Goal: Task Accomplishment & Management: Complete application form

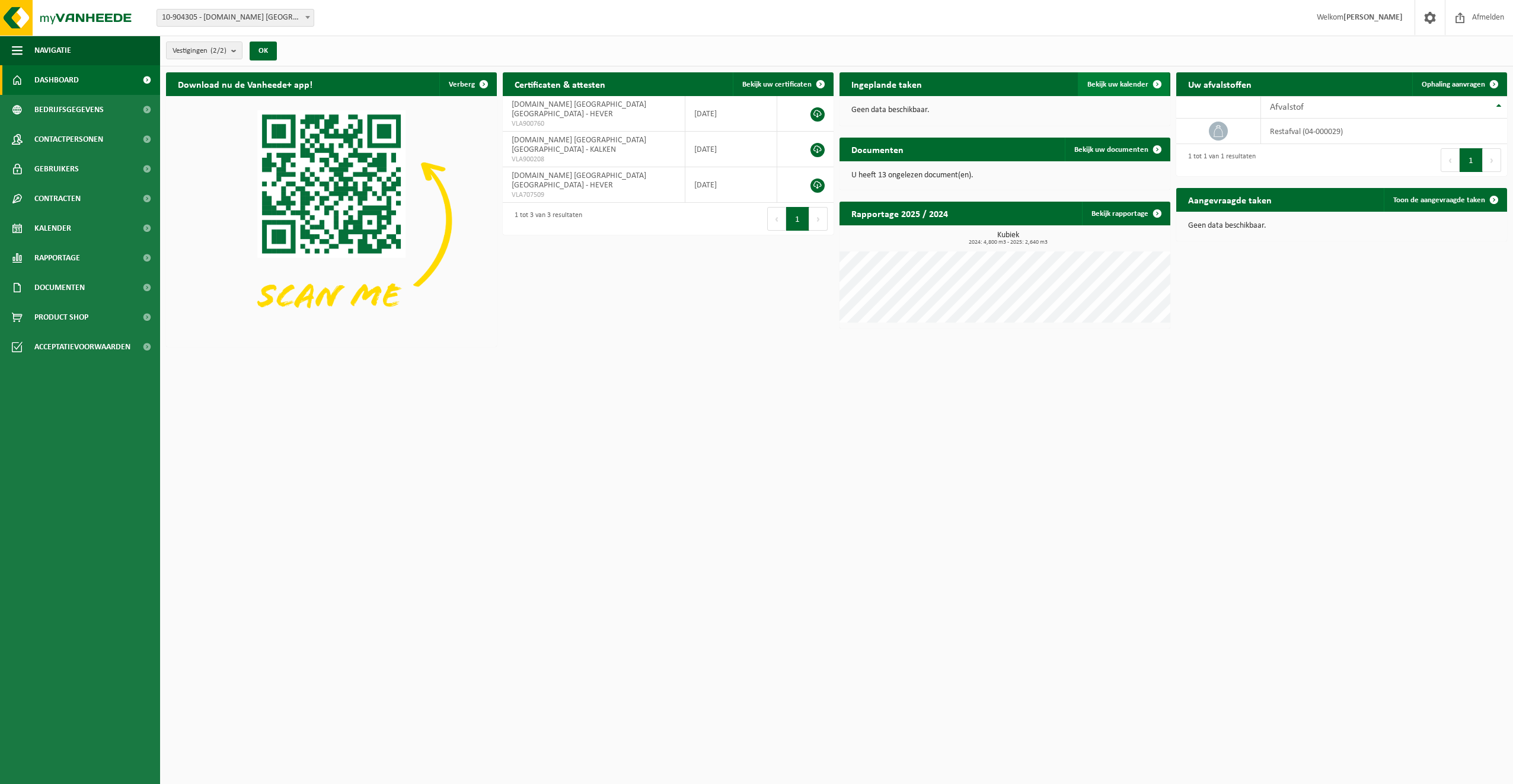
click at [1142, 79] on link "Bekijk uw kalender" at bounding box center [1123, 84] width 91 height 23
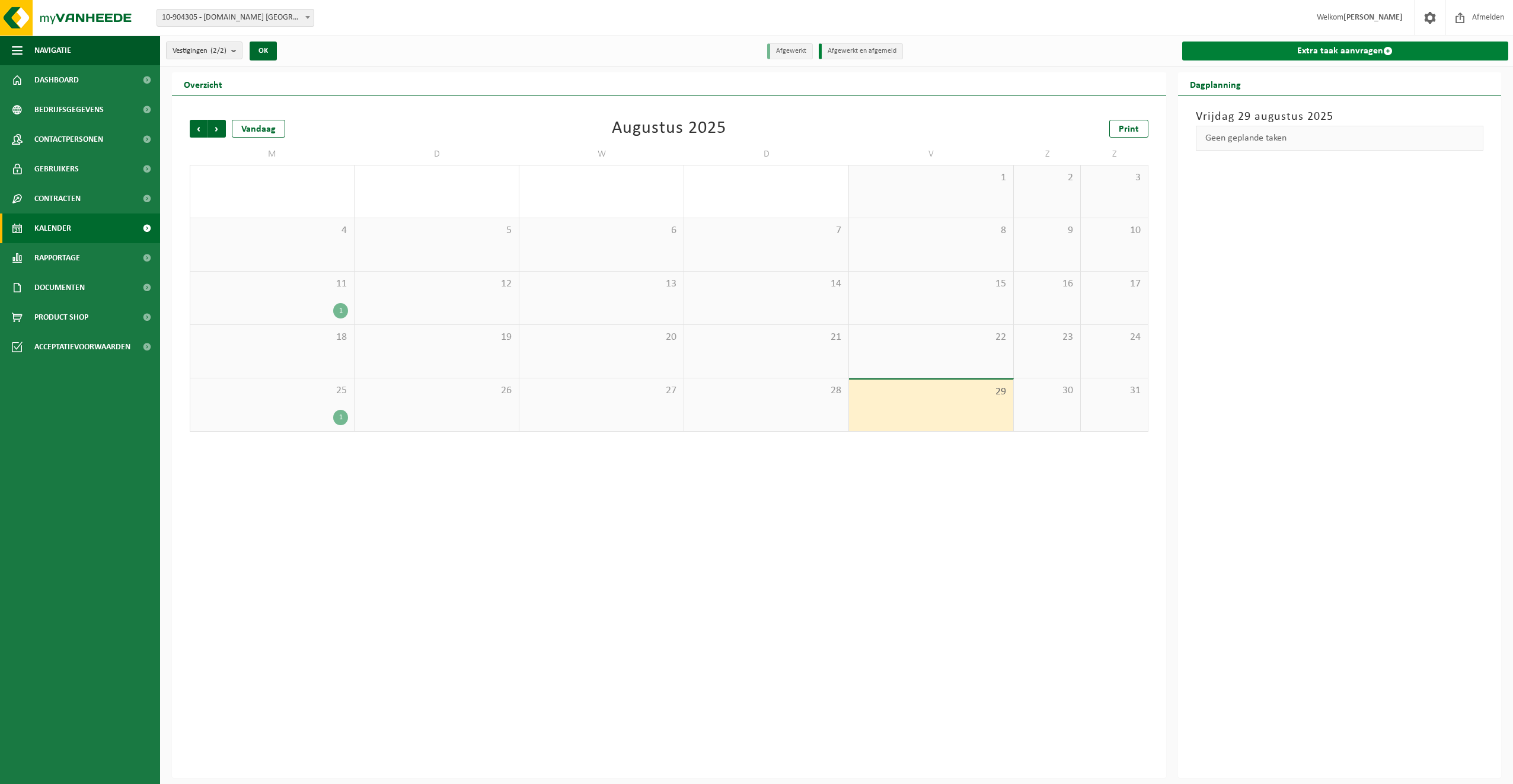
click at [1310, 52] on link "Extra taak aanvragen" at bounding box center [1345, 51] width 326 height 19
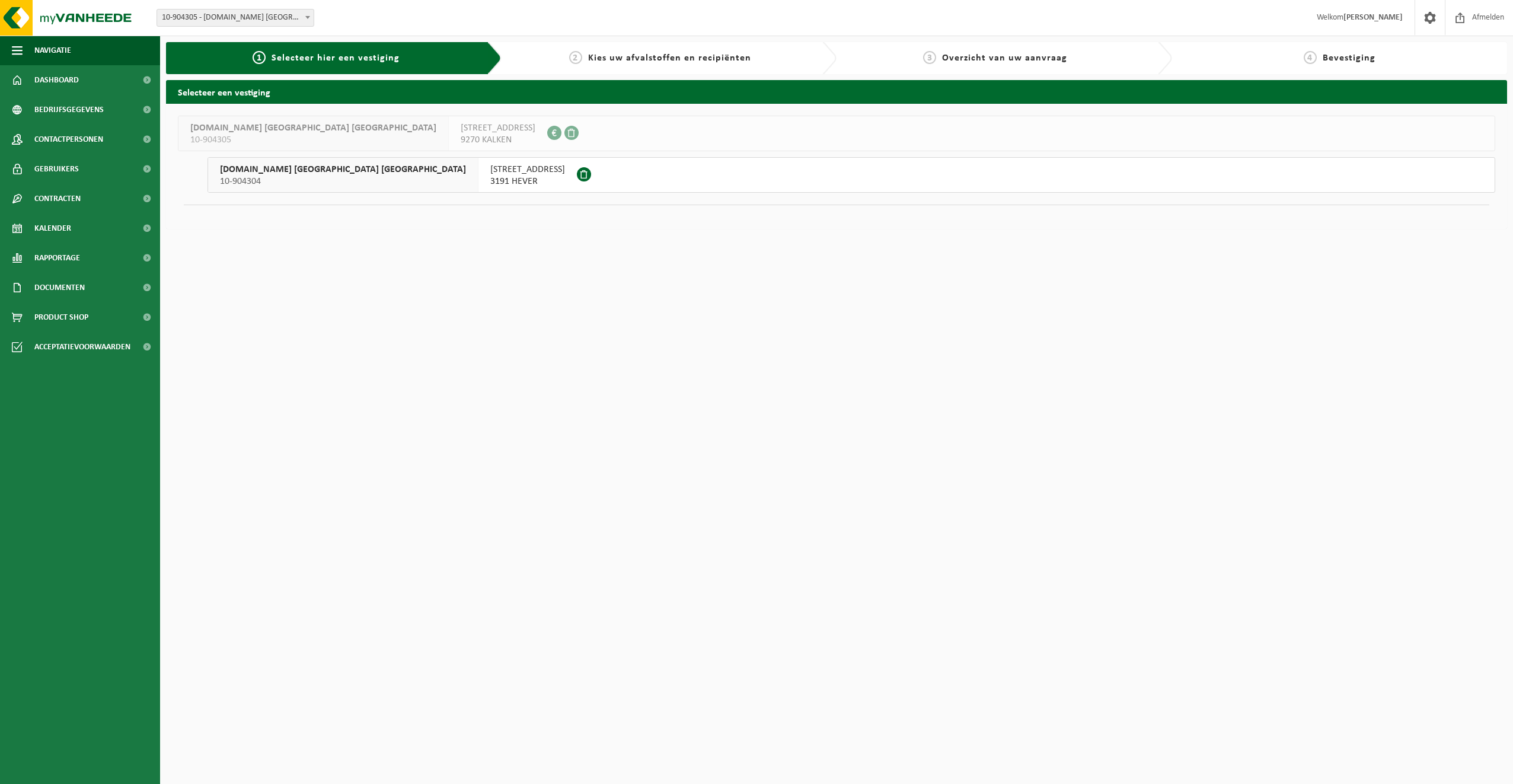
click at [490, 169] on span "LEUVENSESTEENWEG 132" at bounding box center [528, 170] width 75 height 12
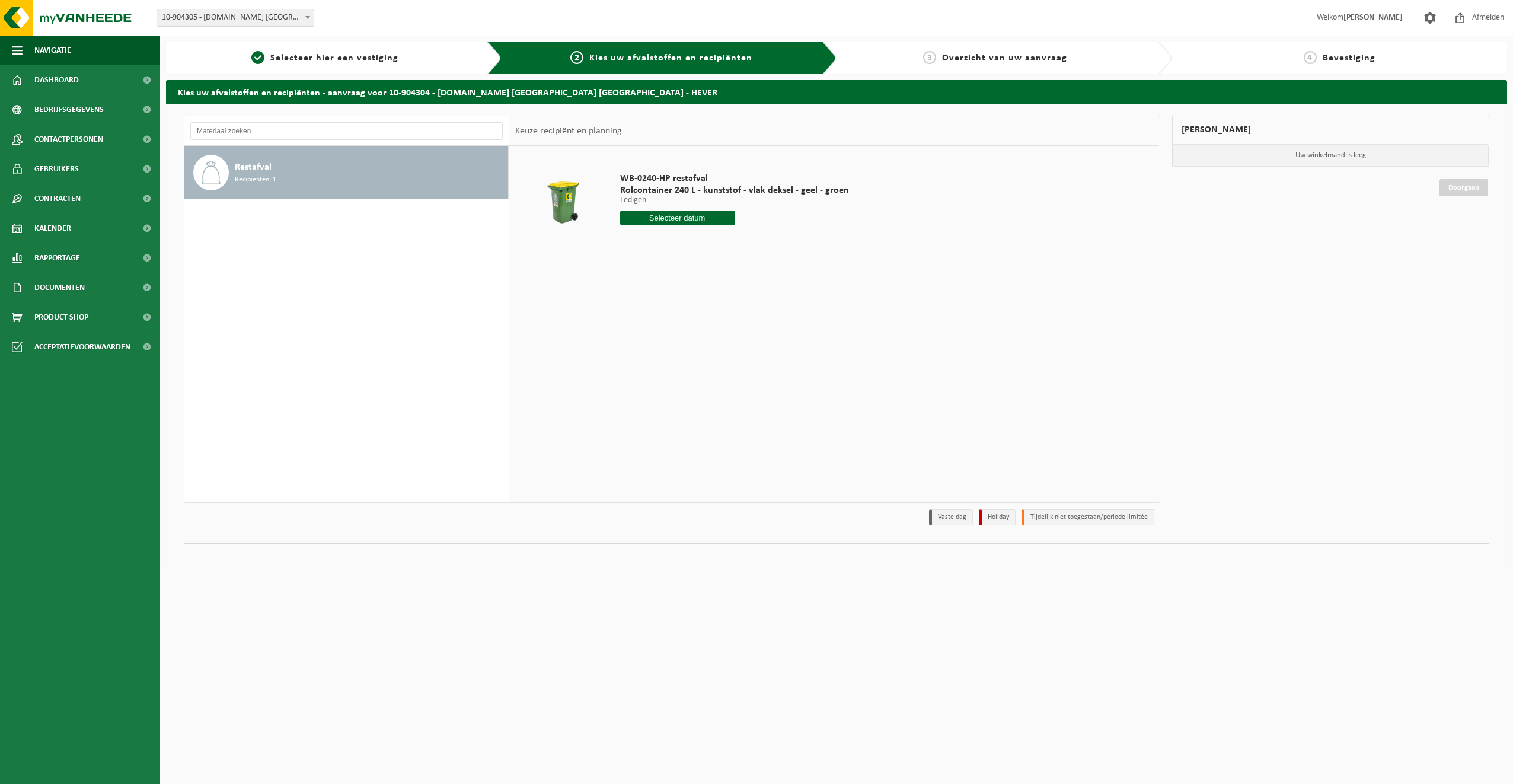
click at [700, 223] on input "text" at bounding box center [677, 218] width 115 height 15
click at [757, 244] on icon at bounding box center [755, 245] width 19 height 19
click at [630, 291] on div "1" at bounding box center [631, 285] width 21 height 19
drag, startPoint x: 654, startPoint y: 260, endPoint x: 706, endPoint y: 246, distance: 53.9
click at [655, 260] on button "In winkelmand" at bounding box center [654, 263] width 65 height 19
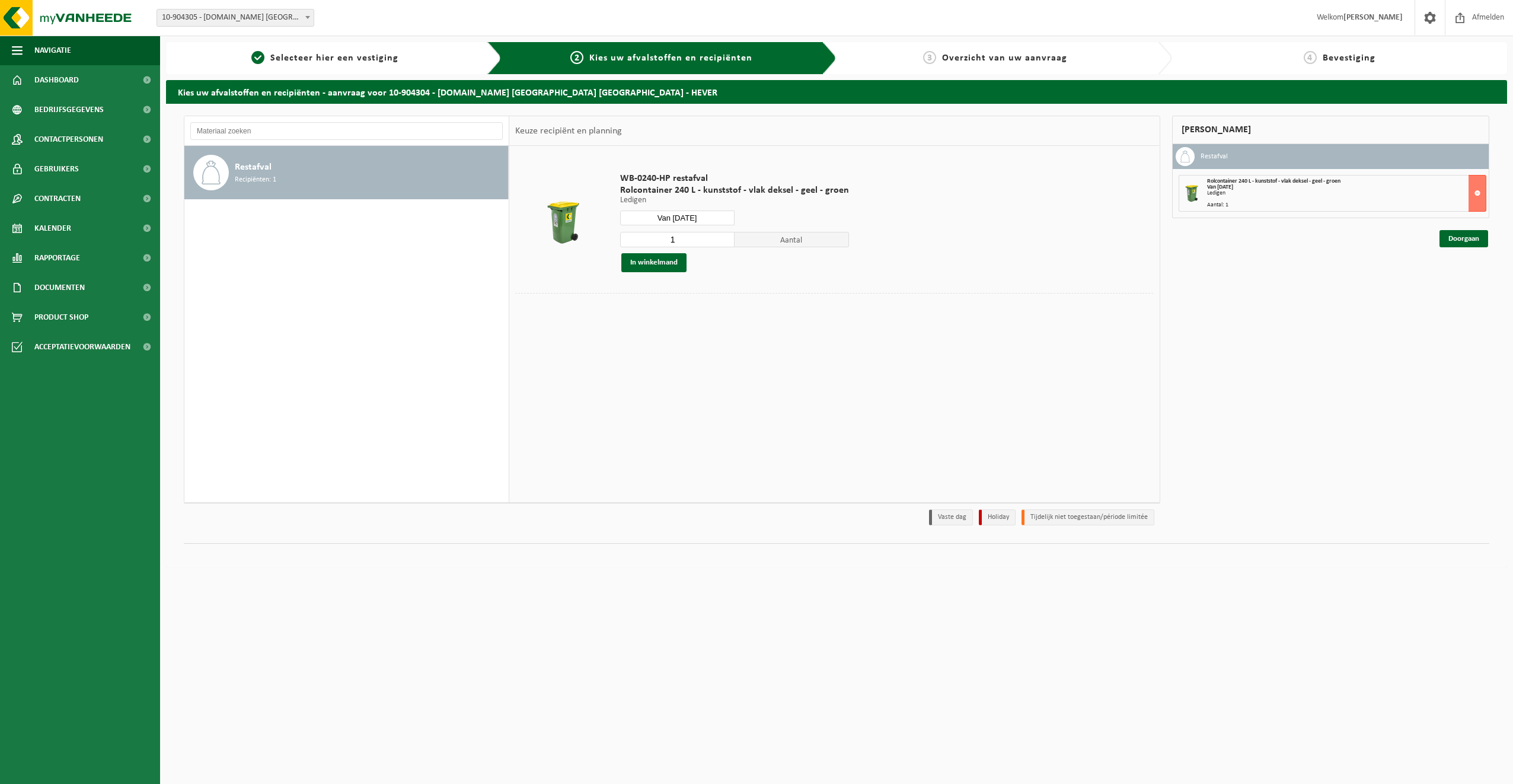
click at [714, 219] on input "Van 2025-09-01" at bounding box center [677, 218] width 115 height 15
drag, startPoint x: 629, startPoint y: 329, endPoint x: 627, endPoint y: 317, distance: 12.2
click at [629, 328] on div "15" at bounding box center [631, 323] width 21 height 19
click at [631, 264] on button "In winkelmand" at bounding box center [654, 263] width 65 height 19
click at [695, 217] on input "Van 2025-09-15" at bounding box center [677, 218] width 115 height 15
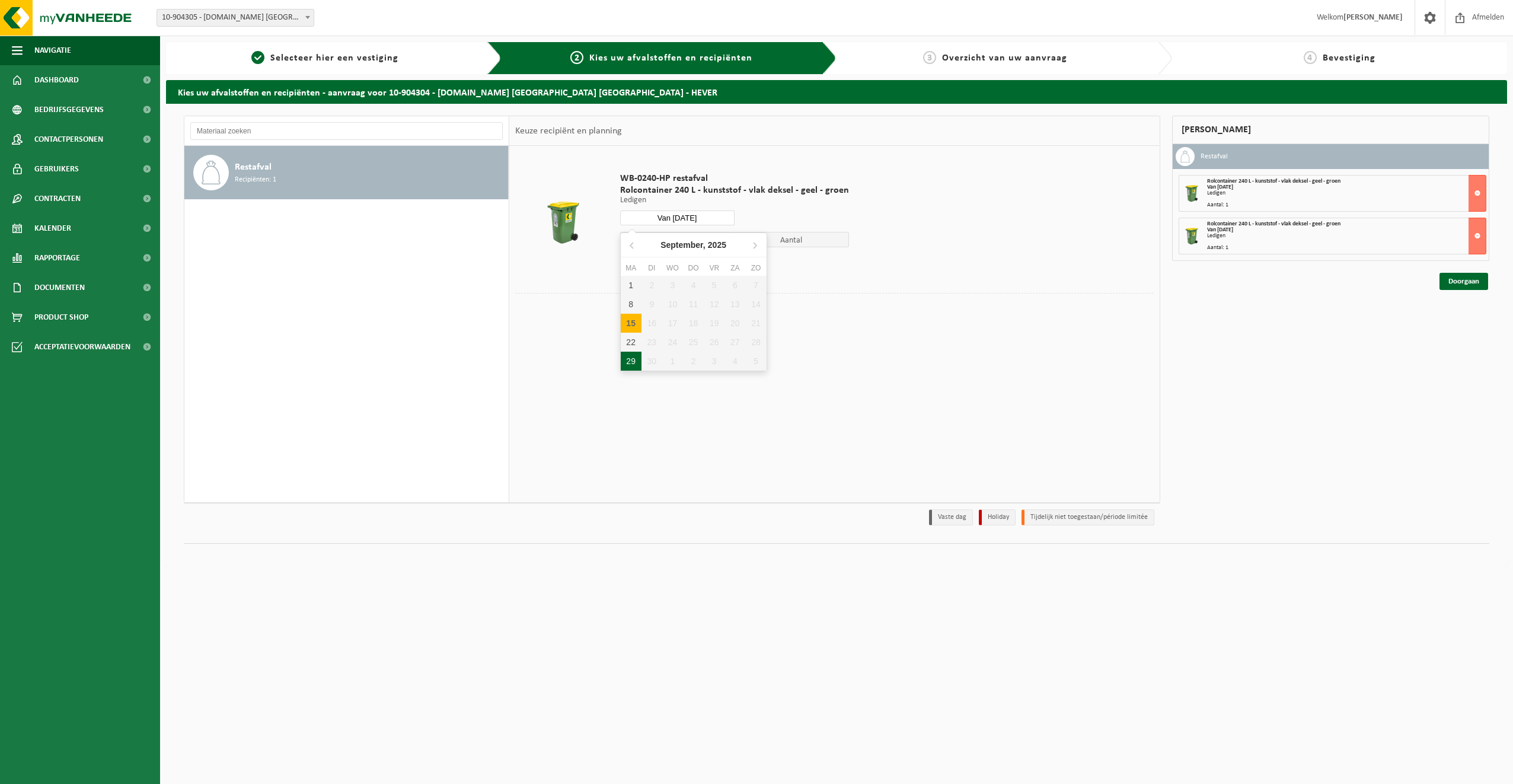
click at [631, 361] on div "29" at bounding box center [631, 361] width 21 height 19
type input "Van 2025-09-29"
click at [642, 258] on button "In winkelmand" at bounding box center [654, 263] width 65 height 19
click at [1447, 323] on link "Doorgaan" at bounding box center [1464, 323] width 48 height 17
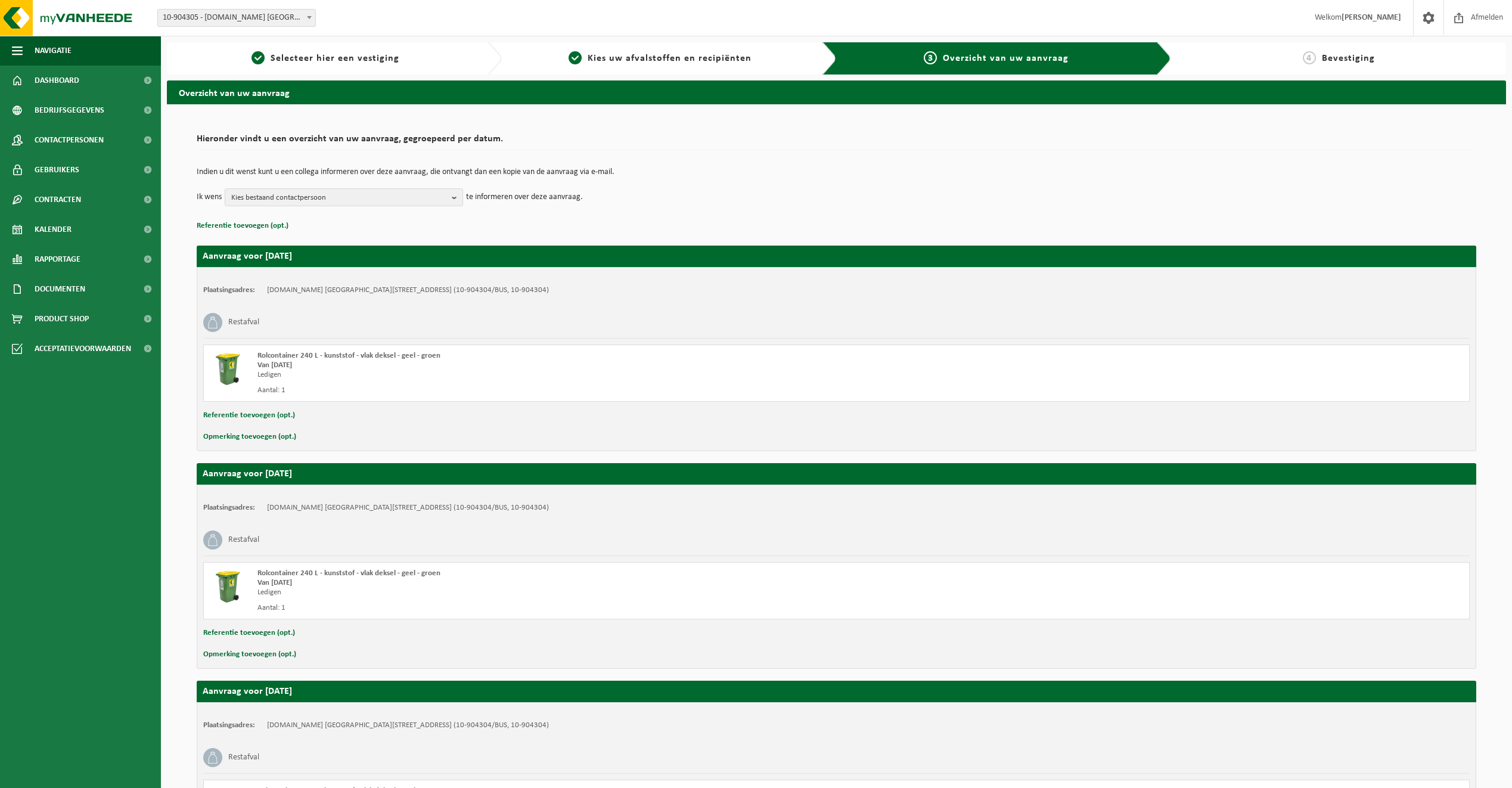
scroll to position [158, 0]
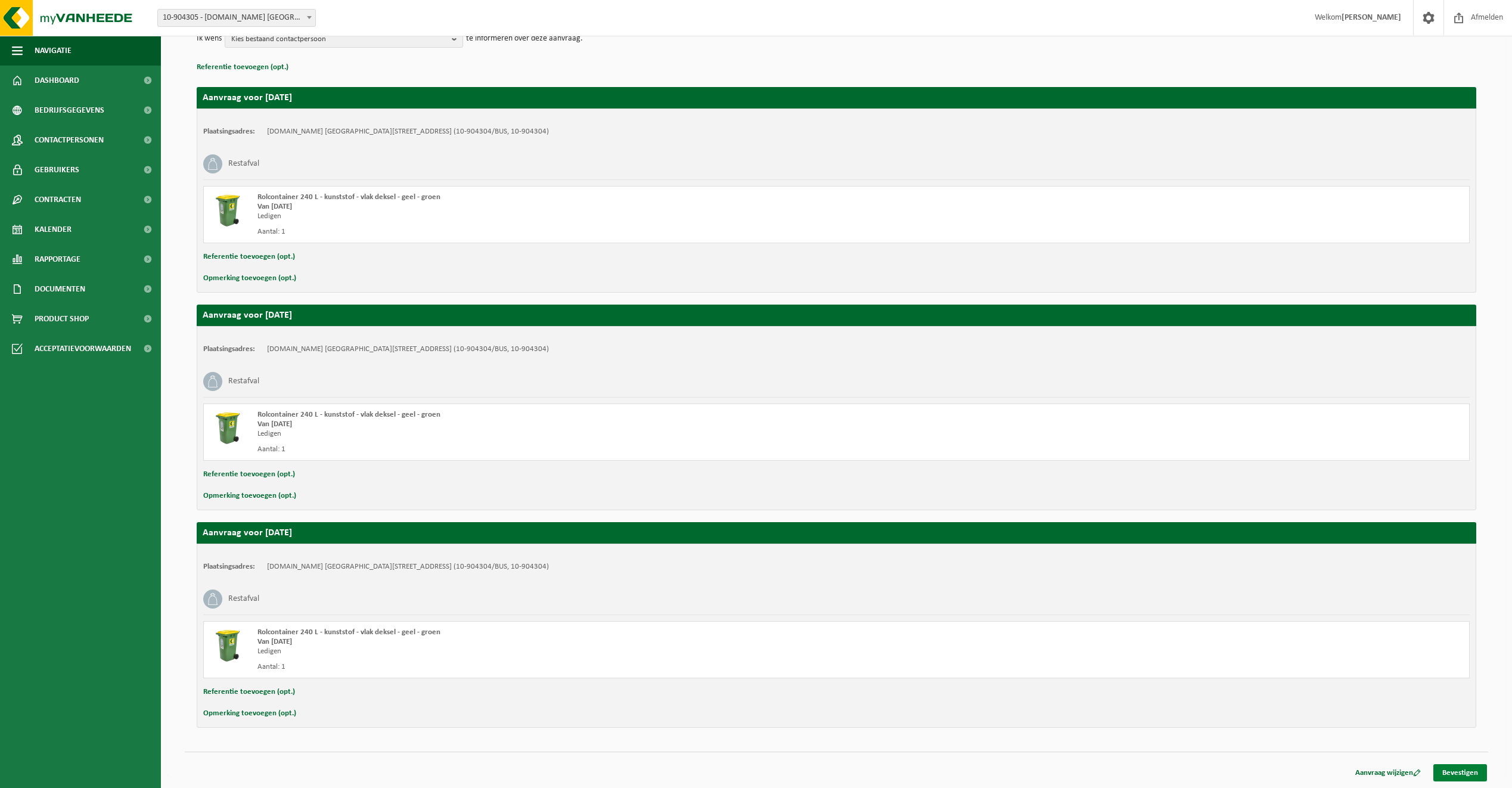
click at [1478, 774] on link "Bevestigen" at bounding box center [1460, 772] width 53 height 17
